Goal: Task Accomplishment & Management: Manage account settings

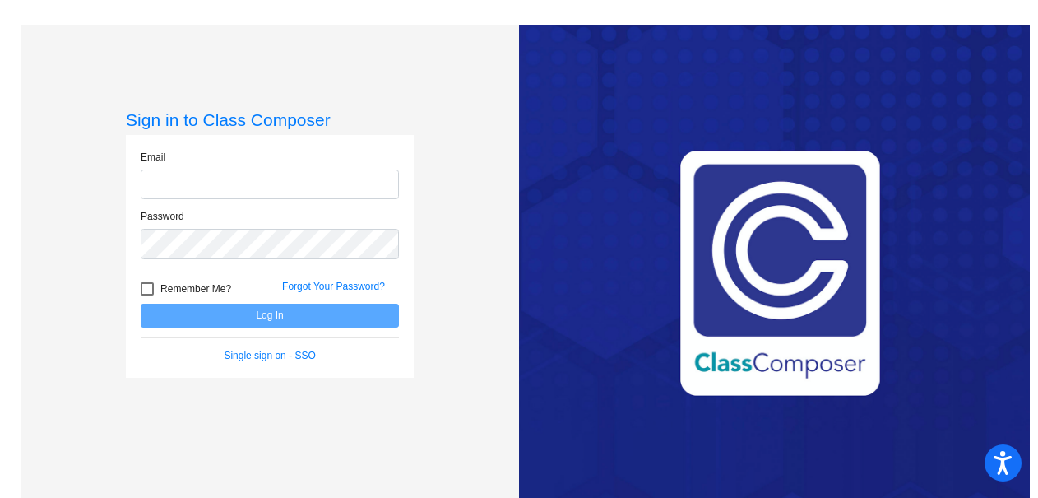
type input "[EMAIL_ADDRESS][DOMAIN_NAME]"
click at [227, 312] on button "Log In" at bounding box center [270, 316] width 258 height 24
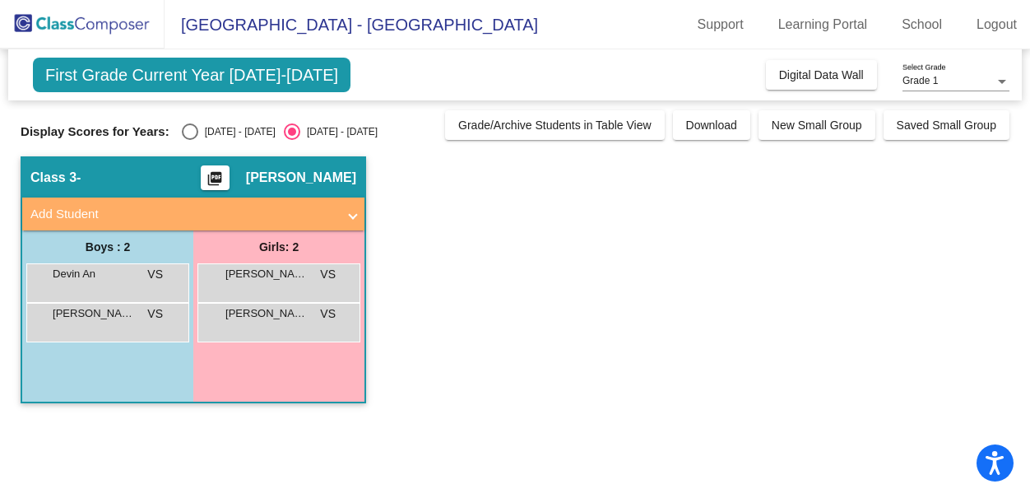
click at [133, 177] on div "Class 3 - picture_as_pdf [PERSON_NAME]" at bounding box center [193, 177] width 342 height 39
click at [225, 179] on mat-icon "picture_as_pdf" at bounding box center [215, 181] width 20 height 23
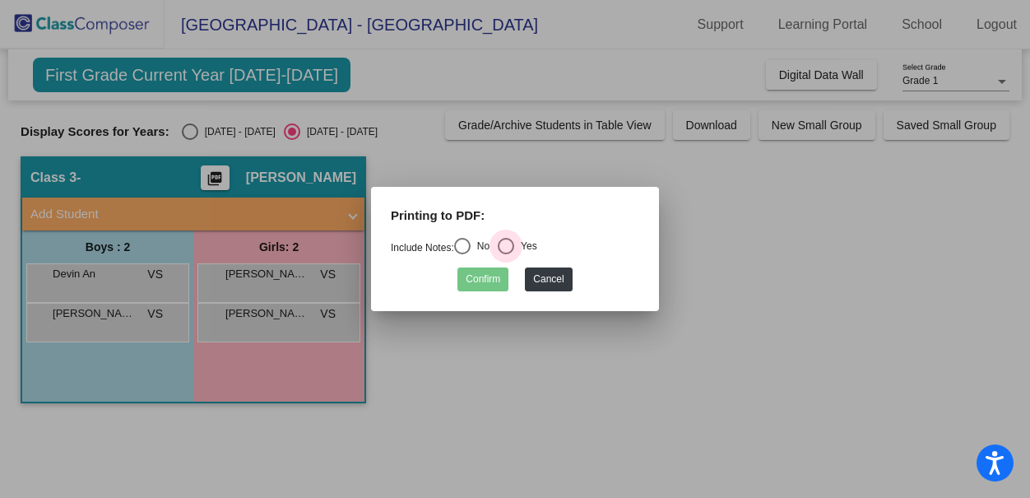
click at [513, 247] on div "Select an option" at bounding box center [506, 246] width 16 height 16
click at [506, 254] on input "Yes" at bounding box center [505, 254] width 1 height 1
radio input "true"
click at [470, 238] on div "Select an option" at bounding box center [462, 246] width 16 height 16
click at [462, 254] on input "No" at bounding box center [461, 254] width 1 height 1
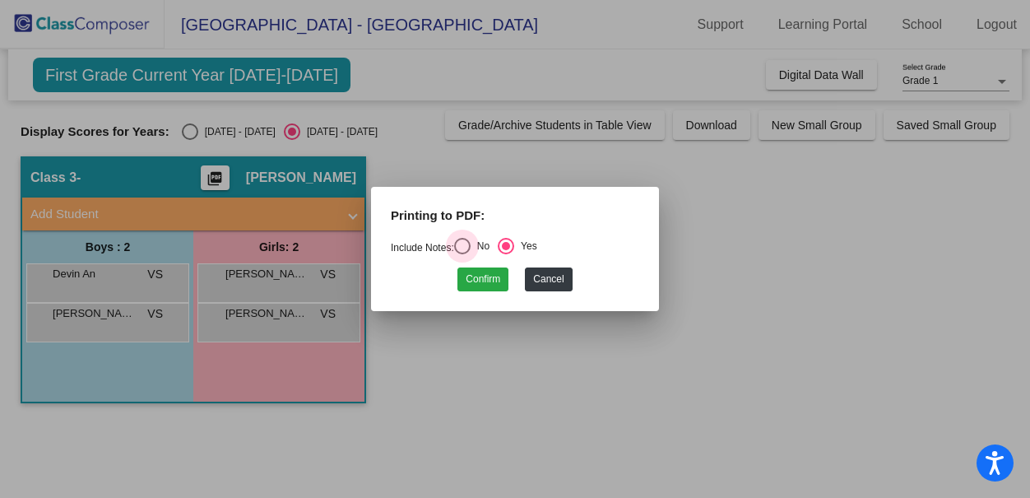
radio input "true"
click at [474, 278] on button "Confirm" at bounding box center [482, 279] width 51 height 24
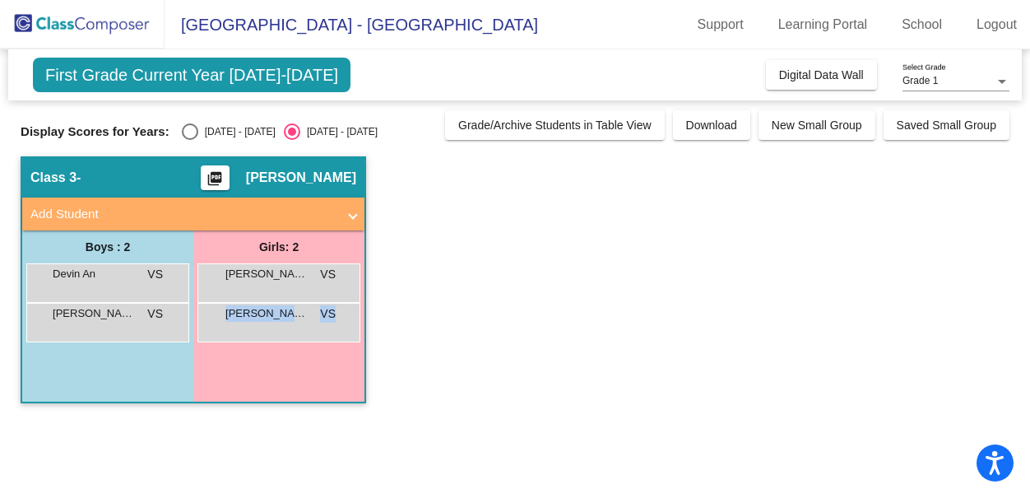
drag, startPoint x: 364, startPoint y: 400, endPoint x: 356, endPoint y: 475, distance: 75.2
click at [356, 475] on mat-sidenav-content "Grade 1 Select Grade First Grade Current Year [DATE]-[DATE] Add, Move, or Retai…" at bounding box center [515, 273] width 1030 height 448
click at [0, 0] on div "Girls: 2 [PERSON_NAME] VS lock do_not_disturb_alt [PERSON_NAME] VS lock do_not_…" at bounding box center [0, 0] width 0 height 0
drag, startPoint x: 359, startPoint y: 401, endPoint x: 359, endPoint y: 435, distance: 34.6
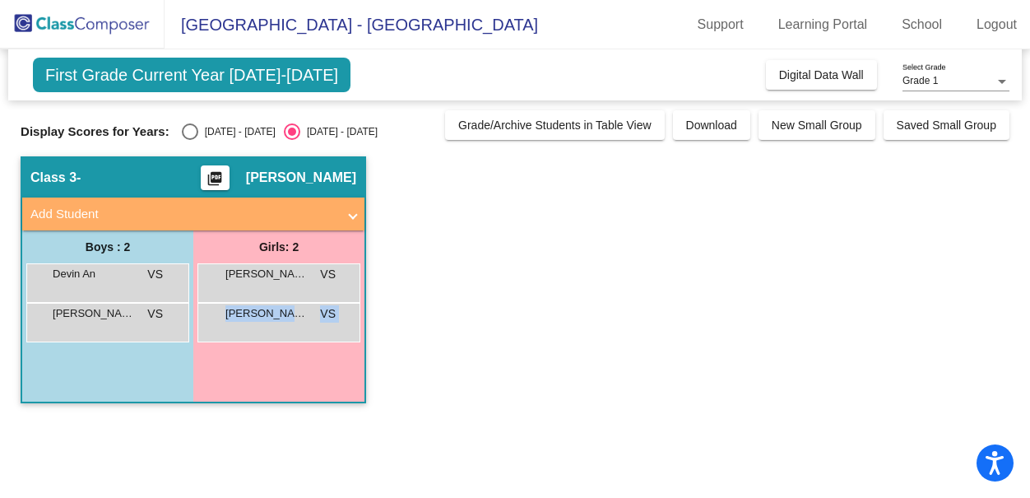
click at [359, 437] on mat-sidenav-content "Grade 1 Select Grade First Grade Current Year [DATE]-[DATE] Add, Move, or Retai…" at bounding box center [515, 273] width 1030 height 448
click at [435, 375] on app-classroom "Class 3 - picture_as_pdf [PERSON_NAME] Add Student First Name Last Name Student…" at bounding box center [515, 287] width 989 height 263
click at [356, 216] on span at bounding box center [353, 214] width 7 height 19
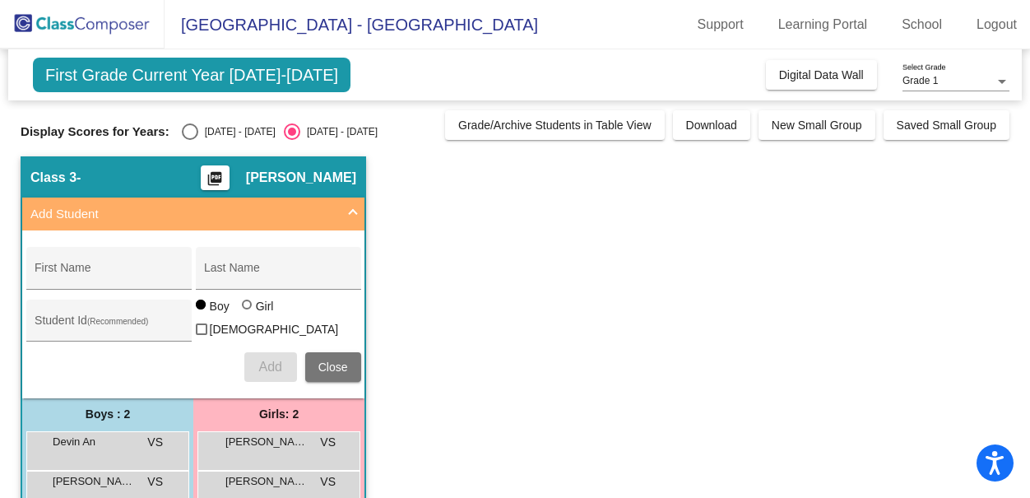
click at [356, 216] on mat-expansion-panel-header "Add Student" at bounding box center [193, 213] width 342 height 33
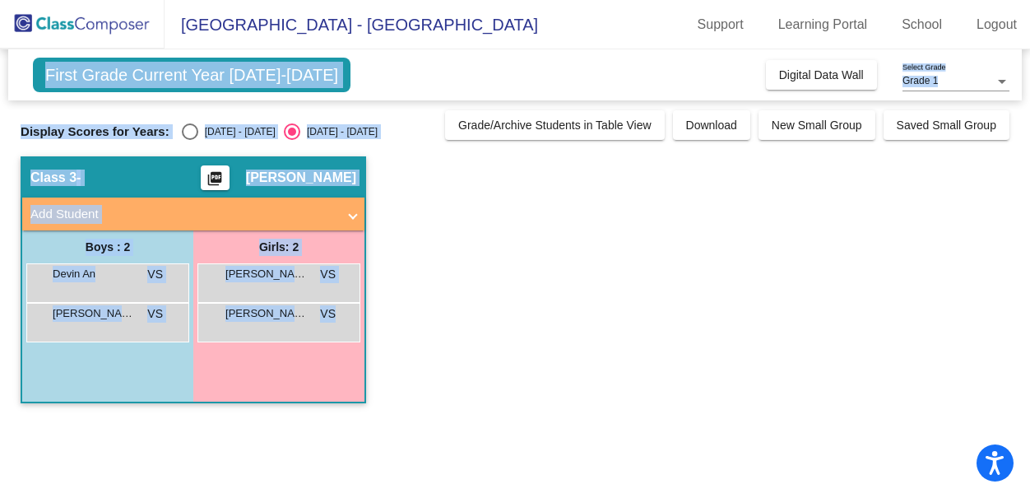
drag, startPoint x: 1022, startPoint y: 488, endPoint x: 1082, endPoint y: 517, distance: 66.6
click at [1030, 497] on html "Accessibility Screen-Reader Guide, Feedback, and Issue Reporting | New window V…" at bounding box center [515, 249] width 1030 height 498
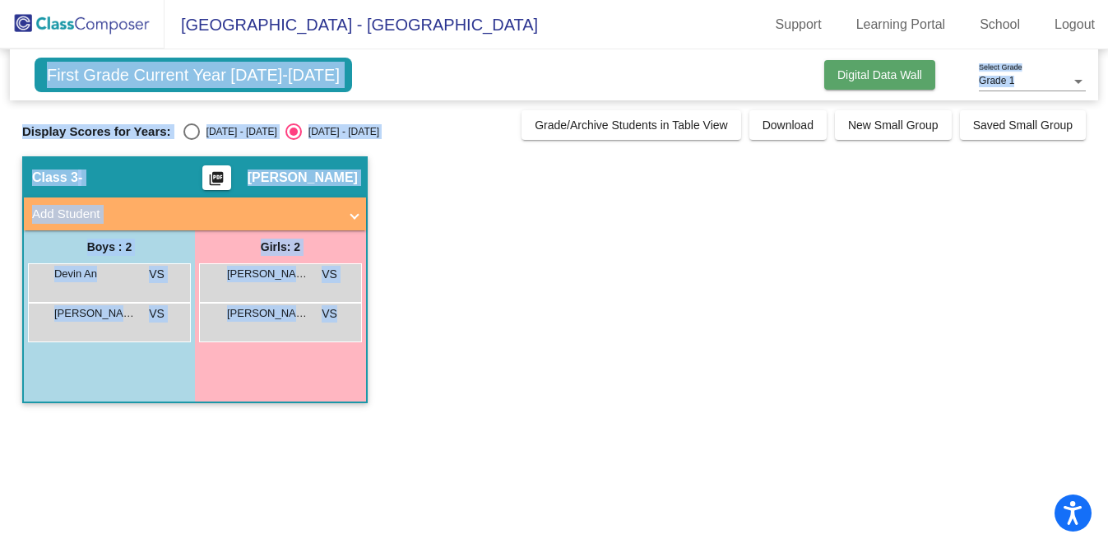
click at [875, 76] on span "Digital Data Wall" at bounding box center [879, 74] width 85 height 13
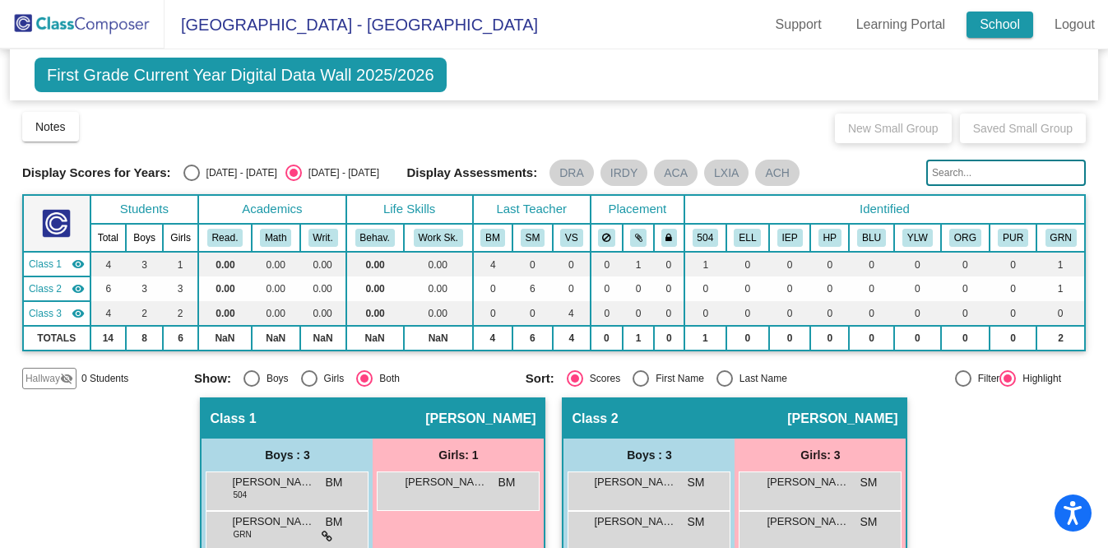
click at [995, 21] on link "School" at bounding box center [999, 25] width 67 height 26
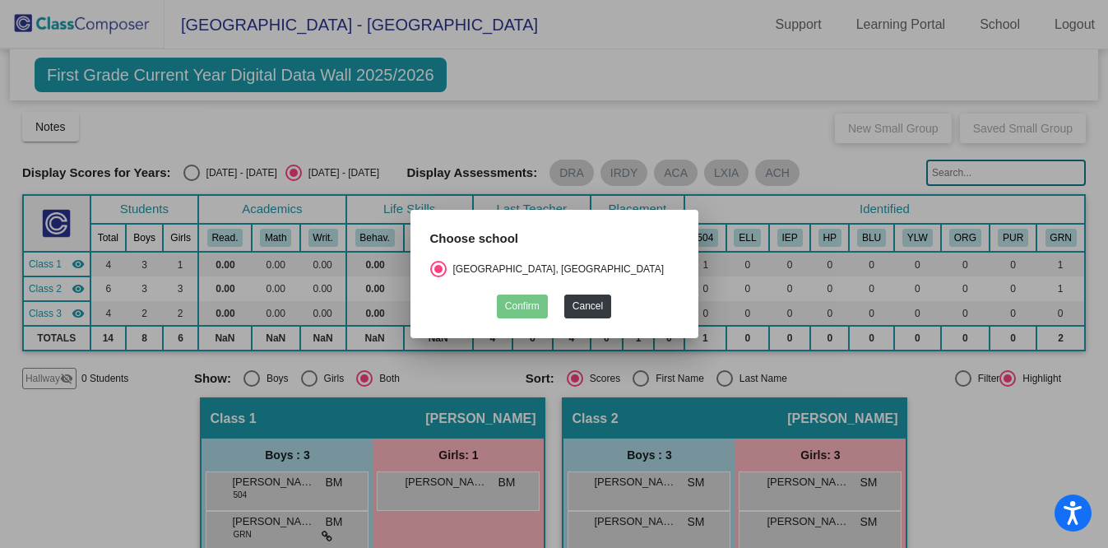
click at [773, 27] on div at bounding box center [554, 274] width 1108 height 548
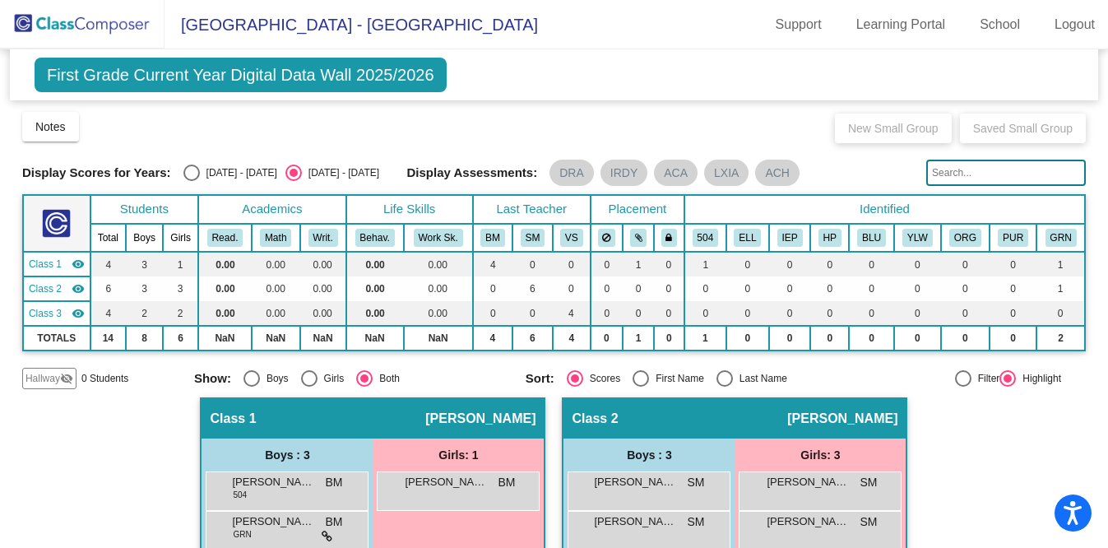
click at [426, 19] on span "[GEOGRAPHIC_DATA] - [GEOGRAPHIC_DATA]" at bounding box center [351, 25] width 373 height 26
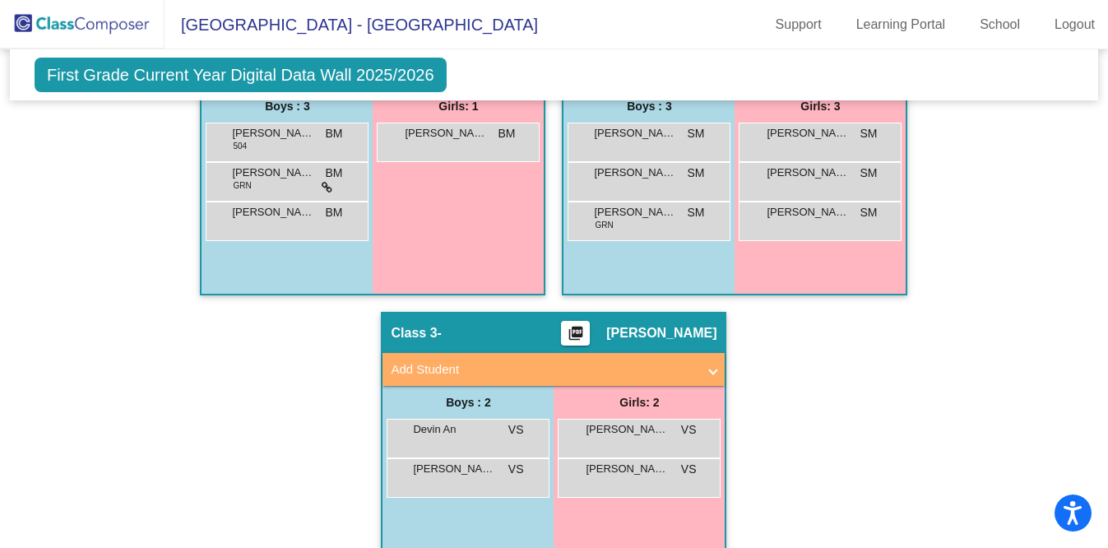
scroll to position [346, 0]
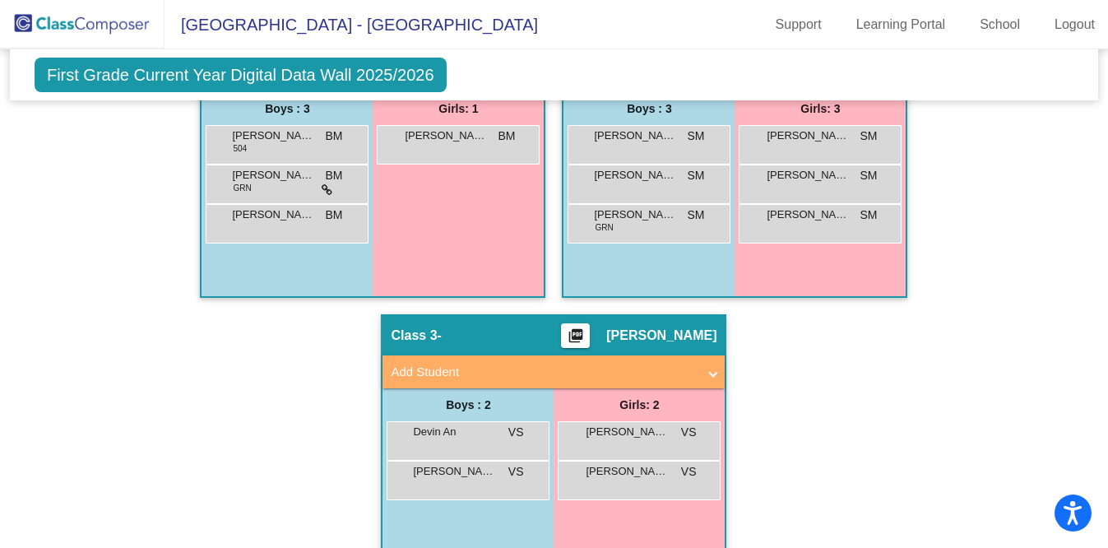
click at [519, 333] on div "Class 3 - picture_as_pdf [PERSON_NAME]" at bounding box center [553, 335] width 342 height 39
